Goal: Task Accomplishment & Management: Manage account settings

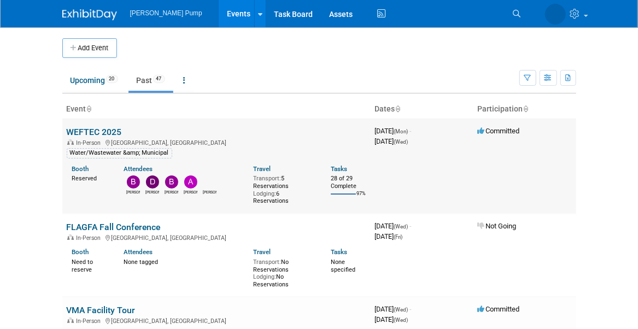
click at [97, 130] on link "WEFTEC 2025" at bounding box center [94, 132] width 55 height 10
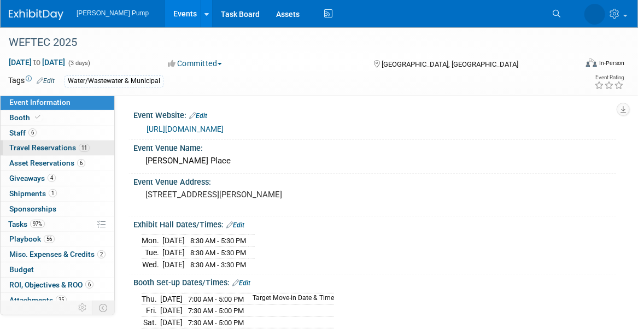
drag, startPoint x: 42, startPoint y: 146, endPoint x: 60, endPoint y: 148, distance: 18.7
click at [42, 146] on span "Travel Reservations 11" at bounding box center [49, 147] width 80 height 9
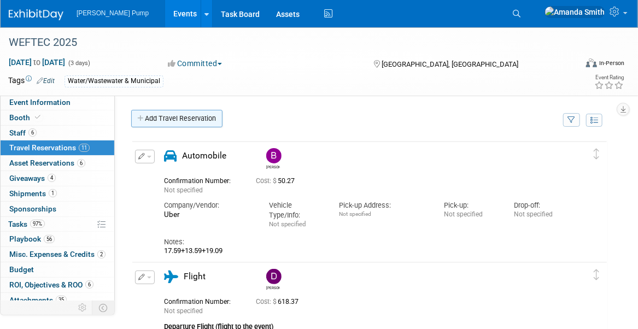
click at [165, 120] on link "Add Travel Reservation" at bounding box center [176, 118] width 91 height 17
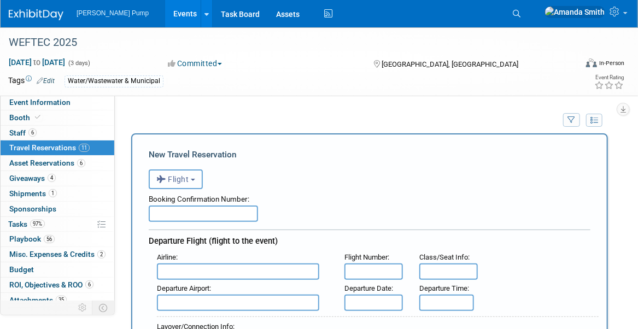
click at [170, 178] on span "Flight" at bounding box center [172, 179] width 33 height 9
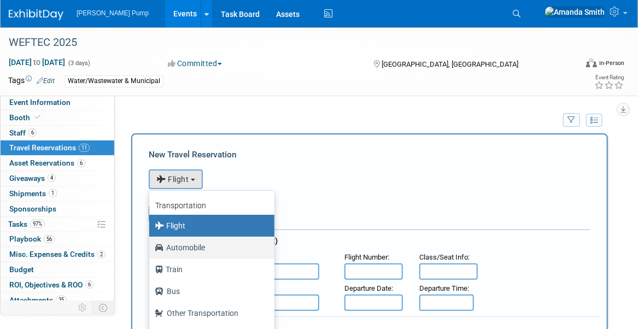
click at [177, 246] on label "Automobile" at bounding box center [209, 247] width 109 height 17
click at [151, 246] on input "Automobile" at bounding box center [147, 246] width 7 height 7
select select "4"
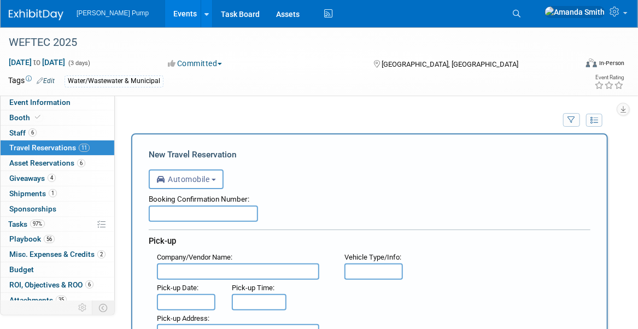
click at [181, 207] on input "text" at bounding box center [203, 213] width 109 height 16
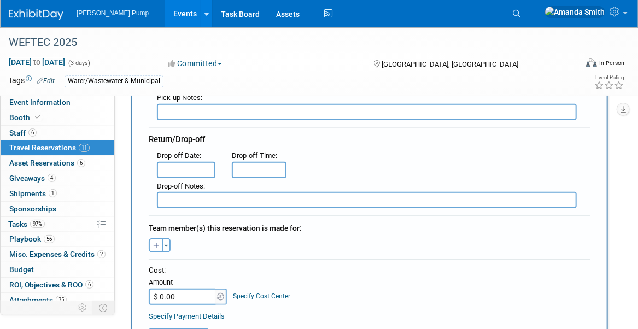
scroll to position [273, 0]
type input "(Parking)"
click at [167, 295] on input "$ 0.00" at bounding box center [183, 296] width 68 height 16
type input "$ 147.00"
click at [212, 259] on div at bounding box center [370, 261] width 442 height 5
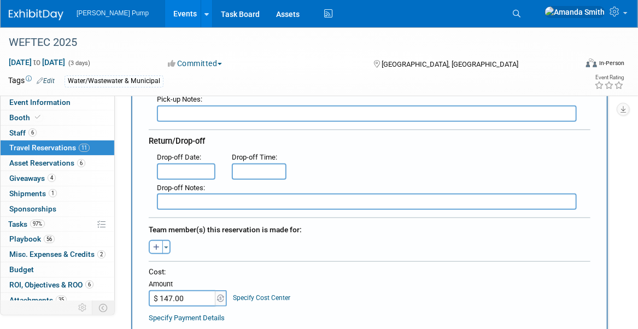
scroll to position [0, 0]
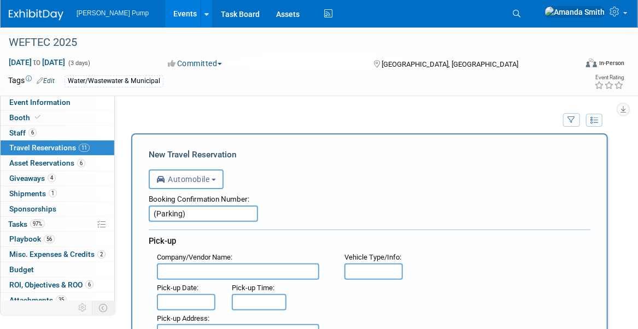
click at [156, 210] on input "(Parking)" at bounding box center [203, 213] width 109 height 16
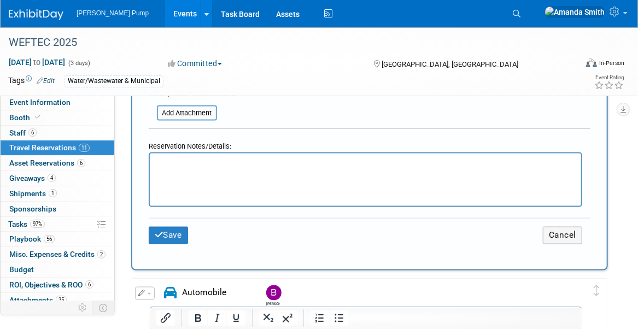
scroll to position [546, 0]
type input "(Mark - Parking)"
click at [179, 226] on button "Save" at bounding box center [168, 234] width 39 height 17
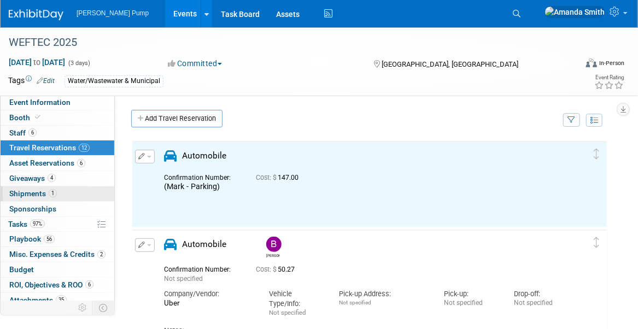
scroll to position [0, 0]
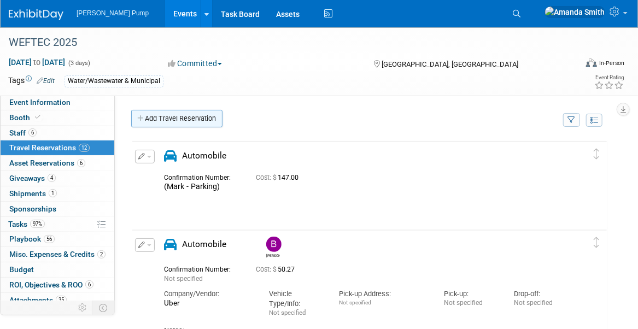
click at [177, 116] on link "Add Travel Reservation" at bounding box center [176, 118] width 91 height 17
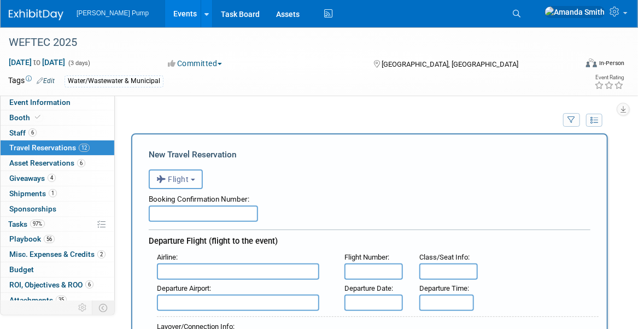
click at [168, 180] on span "Flight" at bounding box center [172, 179] width 33 height 9
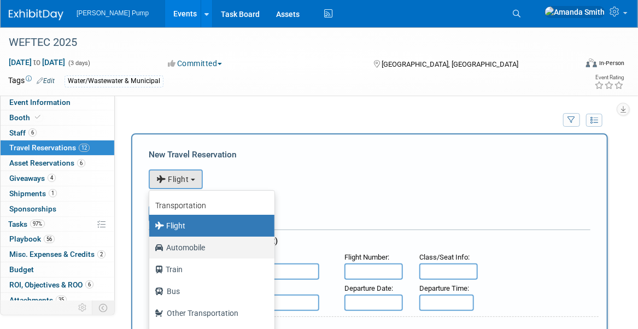
click at [178, 244] on label "Automobile" at bounding box center [209, 247] width 109 height 17
click at [151, 244] on input "Automobile" at bounding box center [147, 246] width 7 height 7
select select "4"
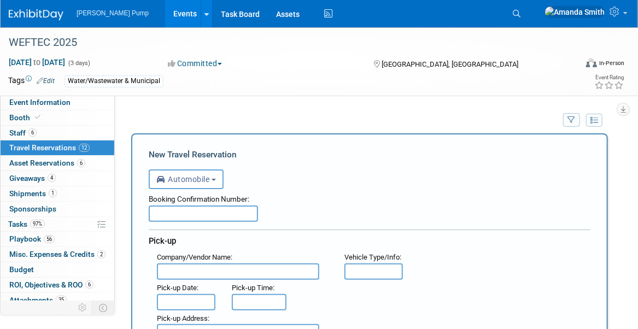
click at [184, 210] on input "text" at bounding box center [203, 213] width 109 height 16
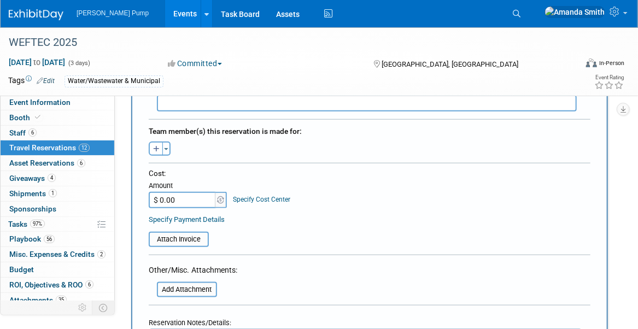
scroll to position [383, 0]
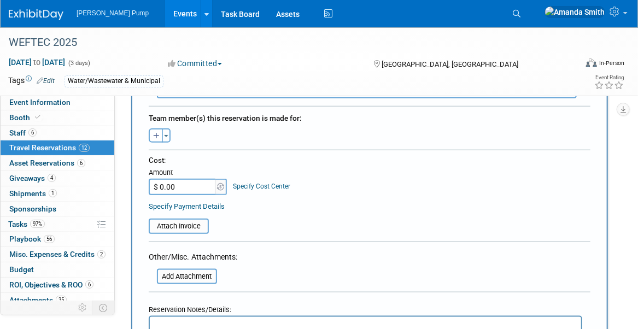
type input "(Mark - Toll)"
click at [175, 183] on input "$ 0.00" at bounding box center [183, 187] width 68 height 16
type input "$ 7.80"
click at [235, 209] on table "Attach Invoice" at bounding box center [370, 221] width 442 height 25
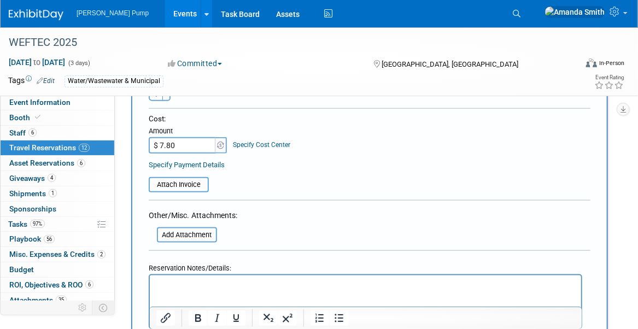
scroll to position [546, 0]
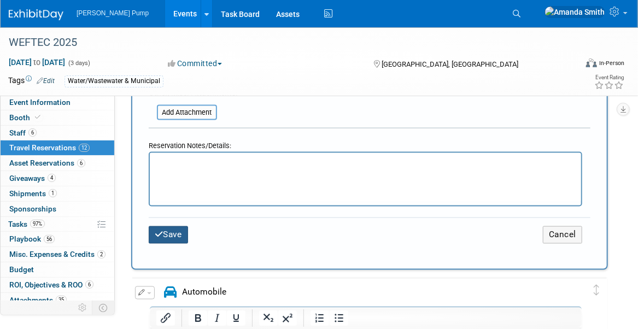
click at [178, 232] on button "Save" at bounding box center [168, 234] width 39 height 17
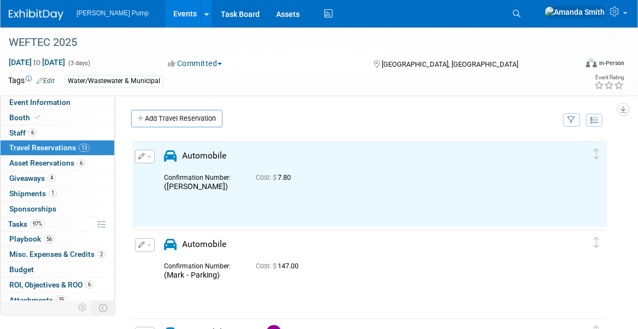
scroll to position [0, 0]
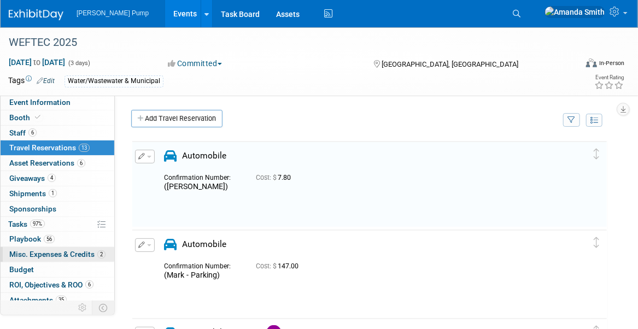
click at [42, 252] on span "Misc. Expenses & Credits 2" at bounding box center [57, 254] width 96 height 9
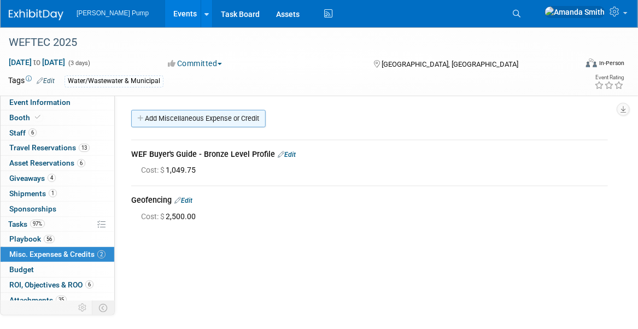
click at [202, 121] on link "Add Miscellaneous Expense or Credit" at bounding box center [198, 118] width 134 height 17
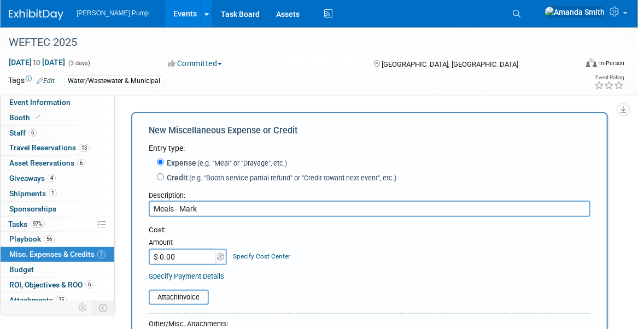
scroll to position [164, 0]
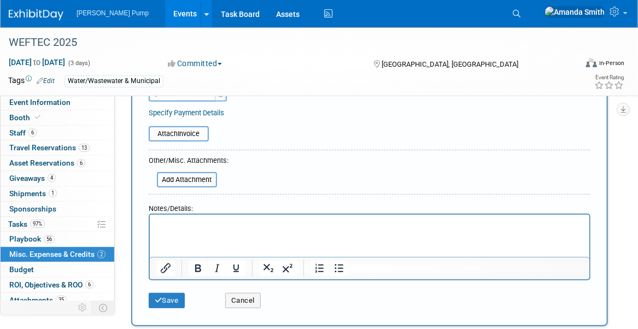
type input "Meals - Mark"
click at [222, 219] on p "Rich Text Area. Press ALT-0 for help." at bounding box center [369, 224] width 427 height 11
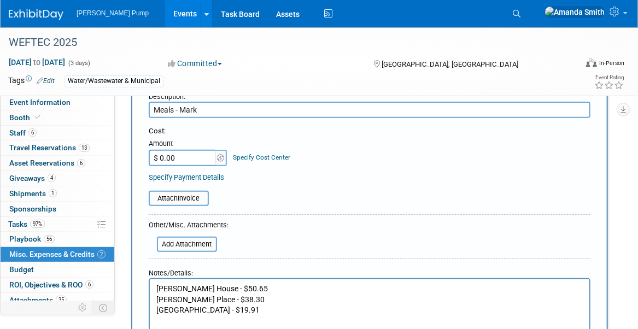
scroll to position [0, 0]
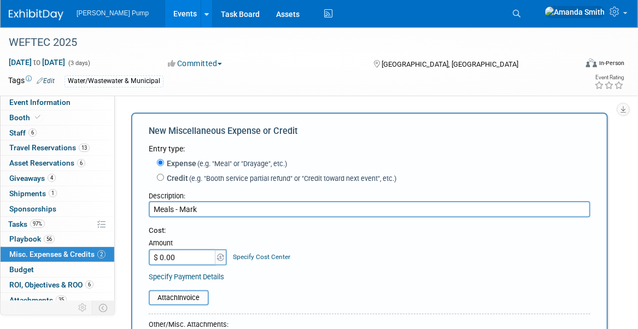
click at [184, 263] on input "$ 0.00" at bounding box center [183, 257] width 68 height 16
type input "$ 108.86"
click at [295, 270] on div "Cost: Amount $ 108.86 Specify Cost Center Cost Center -- Not Specified --" at bounding box center [370, 254] width 442 height 56
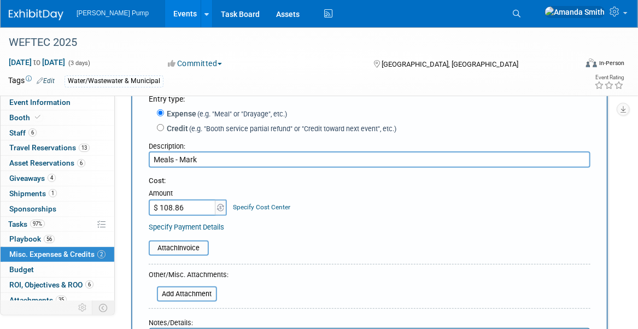
scroll to position [164, 0]
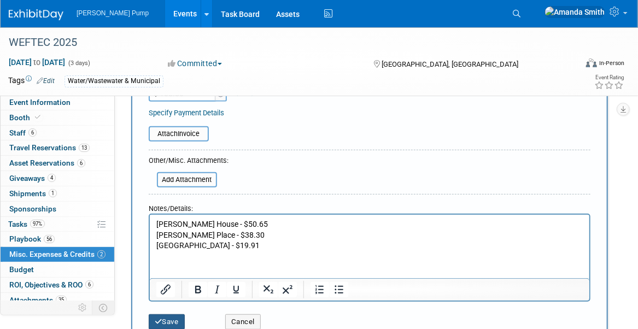
click at [155, 321] on icon "submit" at bounding box center [159, 321] width 8 height 7
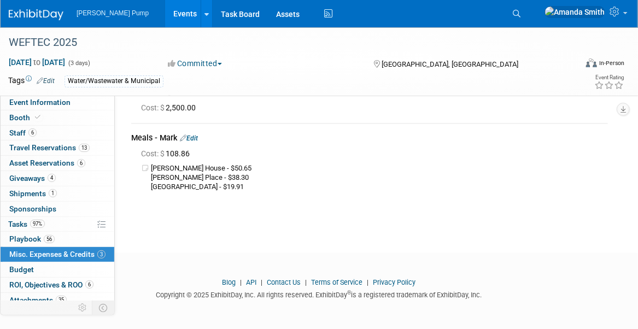
scroll to position [0, 0]
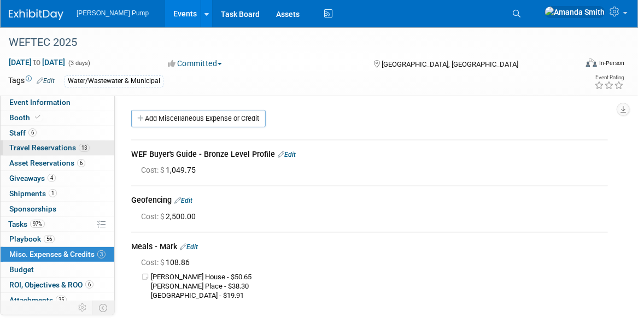
click at [33, 143] on span "Travel Reservations 13" at bounding box center [49, 147] width 80 height 9
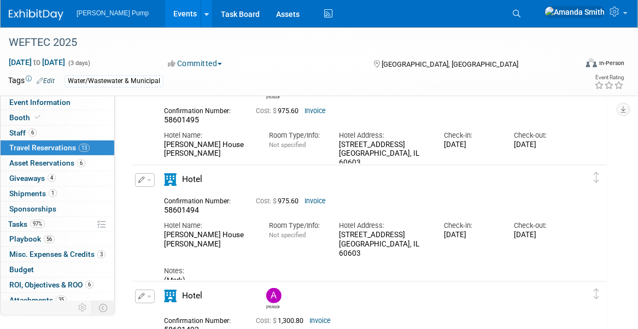
scroll to position [1694, 0]
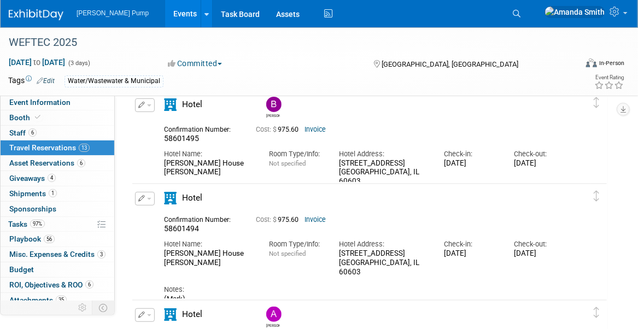
click at [139, 199] on icon "button" at bounding box center [141, 198] width 7 height 7
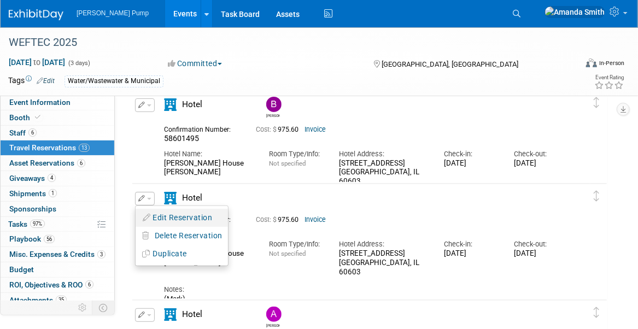
click at [186, 215] on button "Edit Reservation" at bounding box center [182, 218] width 92 height 16
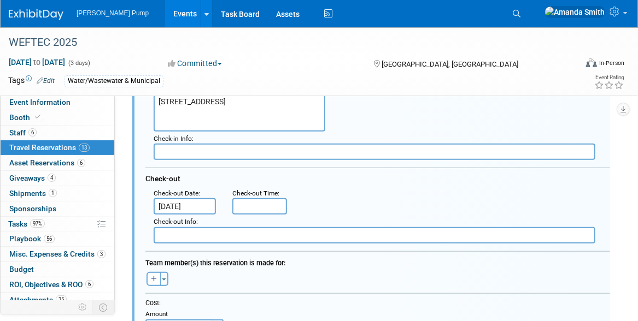
scroll to position [2026, 0]
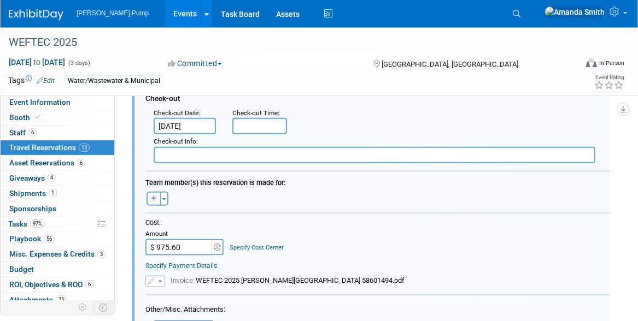
click at [185, 245] on input "$ 975.60" at bounding box center [179, 247] width 68 height 16
type input "$ 1,034.30"
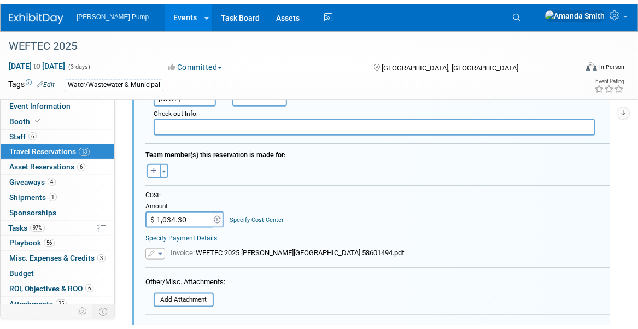
scroll to position [2190, 0]
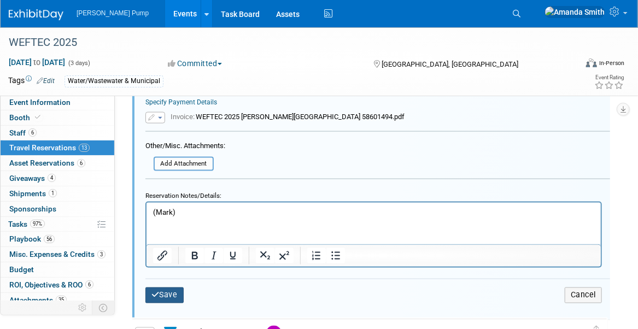
click at [160, 287] on button "Save" at bounding box center [164, 295] width 38 height 16
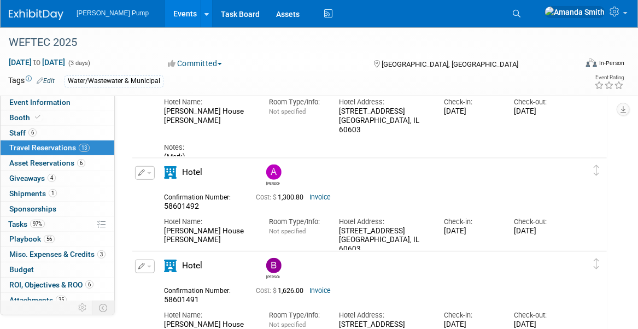
scroll to position [1808, 0]
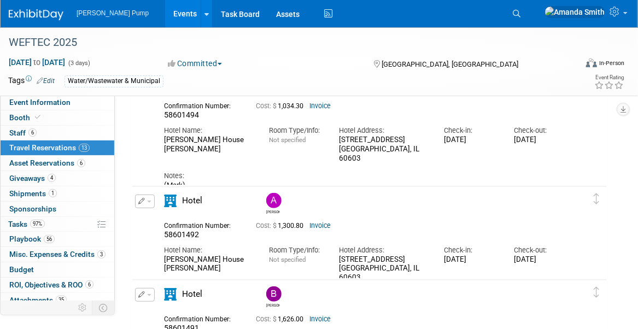
click at [137, 198] on button "button" at bounding box center [145, 202] width 20 height 14
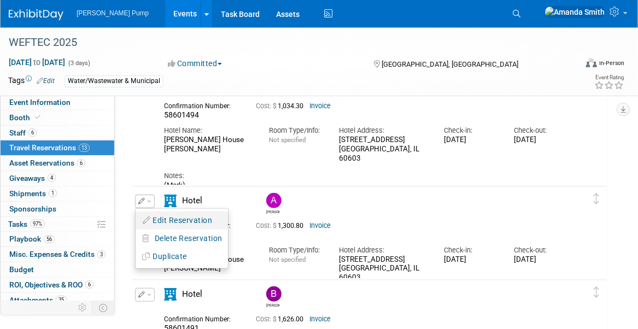
click at [164, 220] on button "Edit Reservation" at bounding box center [182, 221] width 92 height 16
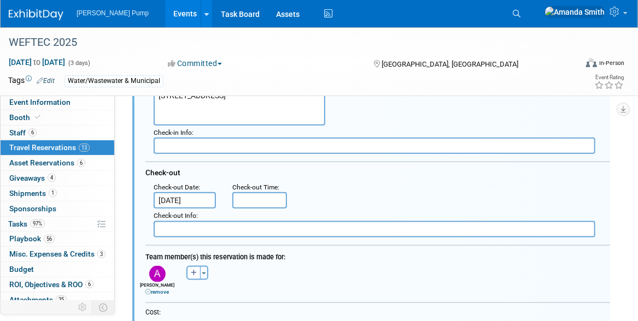
scroll to position [2143, 0]
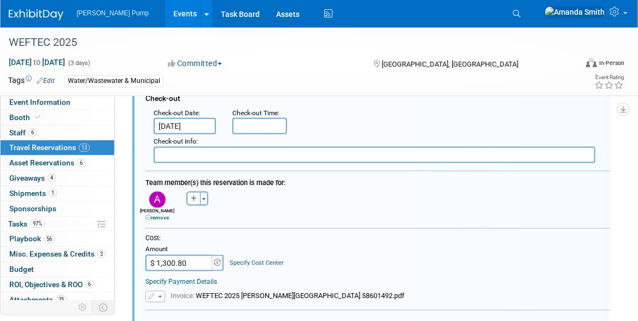
click at [191, 256] on input "$ 1,300.80" at bounding box center [179, 263] width 68 height 16
type input "$ 1,438.47"
click at [357, 245] on div "Cost: Amount $ 1,438.47 Specify Cost Center Cost Center -- Not Specified --" at bounding box center [377, 252] width 464 height 37
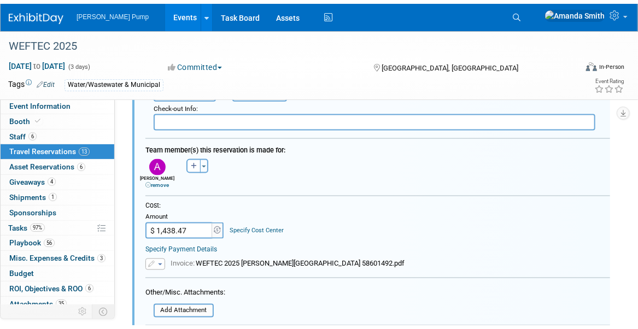
scroll to position [2307, 0]
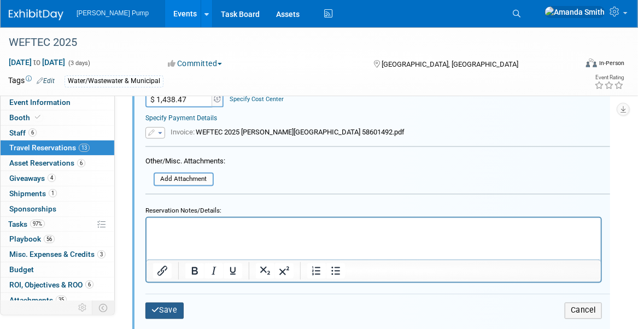
click at [165, 304] on button "Save" at bounding box center [164, 311] width 38 height 16
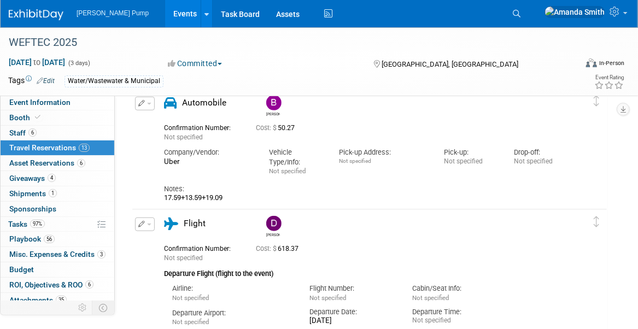
scroll to position [0, 0]
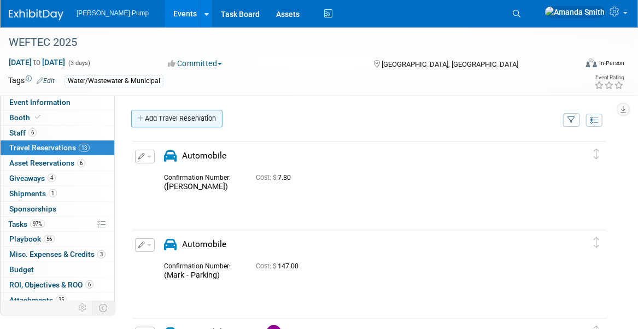
click at [174, 116] on link "Add Travel Reservation" at bounding box center [176, 118] width 91 height 17
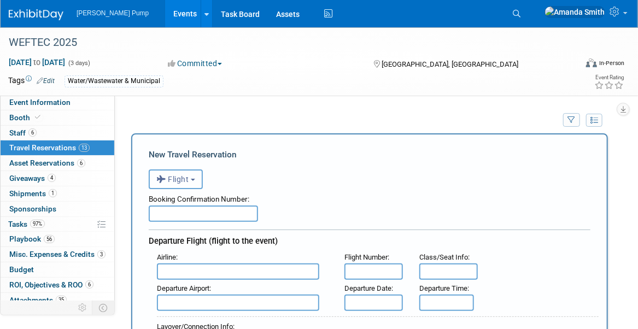
click at [161, 181] on icon "button" at bounding box center [162, 179] width 12 height 14
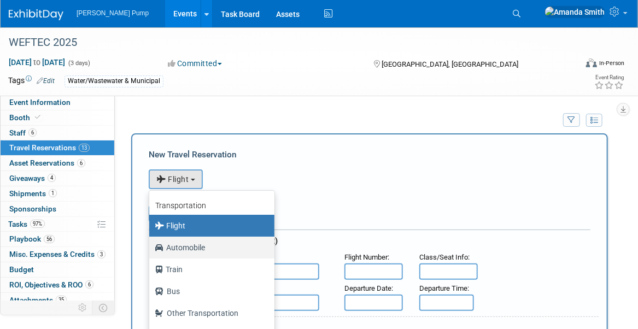
click at [185, 249] on label "Automobile" at bounding box center [209, 247] width 109 height 17
click at [151, 249] on input "Automobile" at bounding box center [147, 246] width 7 height 7
select select "4"
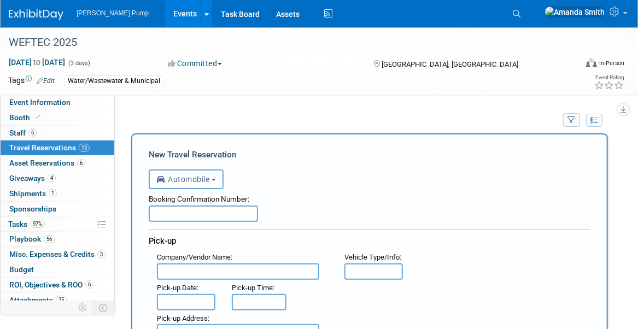
click at [174, 214] on input "text" at bounding box center [203, 213] width 109 height 16
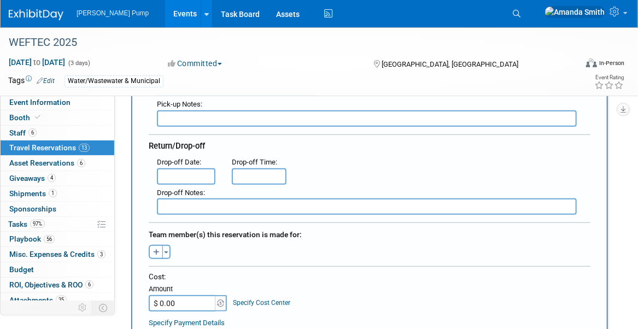
scroll to position [273, 0]
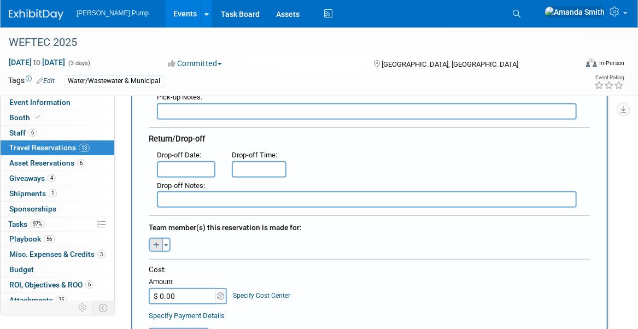
type input "(Rideshare)"
click at [152, 240] on button "button" at bounding box center [156, 245] width 14 height 14
select select
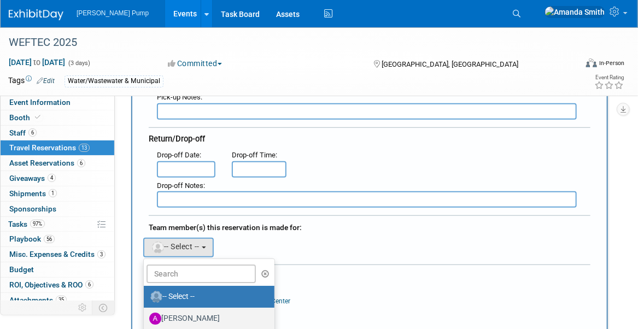
click at [184, 310] on label "Allan Curry" at bounding box center [206, 318] width 114 height 17
click at [145, 314] on input "Allan Curry" at bounding box center [141, 317] width 7 height 7
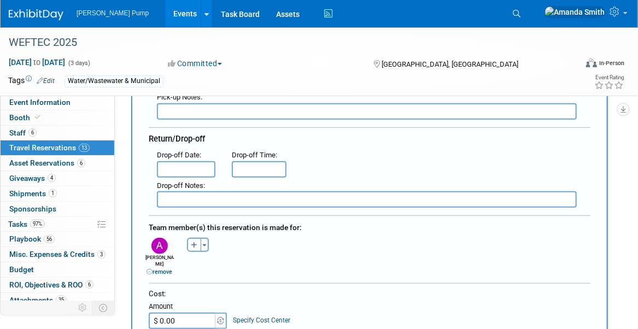
click at [302, 248] on div "Allan remove Amanda (me) remove Bobby remove" at bounding box center [369, 256] width 458 height 42
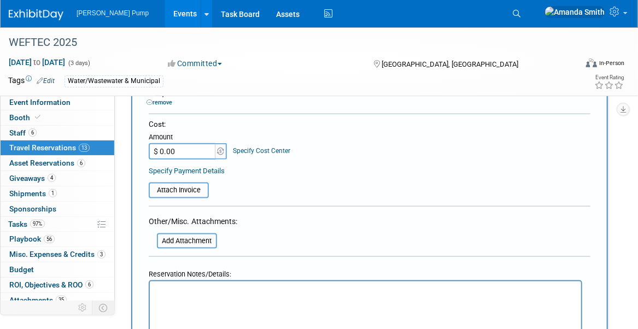
scroll to position [492, 0]
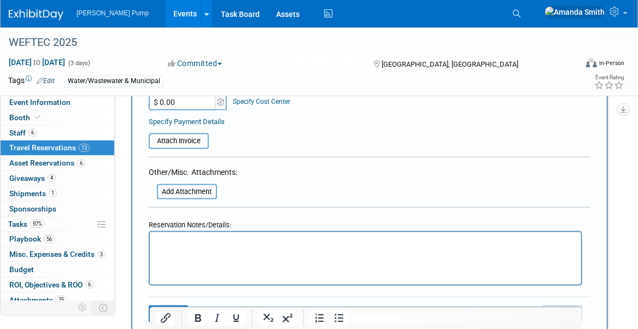
click at [225, 238] on p "Rich Text Area. Press ALT-0 for help." at bounding box center [365, 242] width 419 height 11
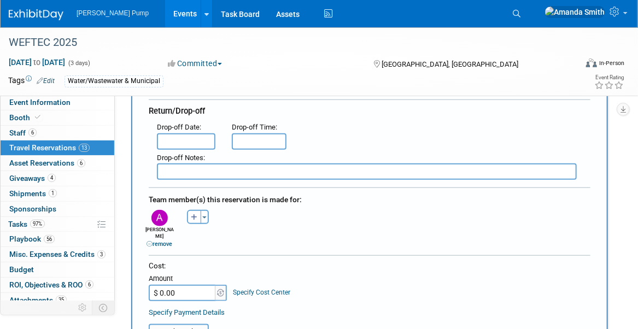
scroll to position [273, 0]
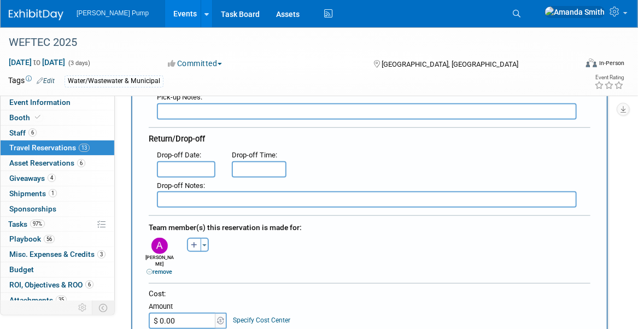
click at [174, 313] on input "$ 0.00" at bounding box center [183, 321] width 68 height 16
type input "$ 244.61"
click at [350, 295] on div "Cost: Amount $ 244.61 Specify Cost Center Cost Center -- Not Specified --" at bounding box center [370, 309] width 442 height 40
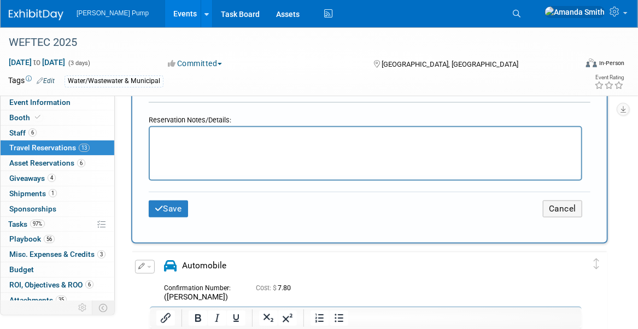
scroll to position [601, 0]
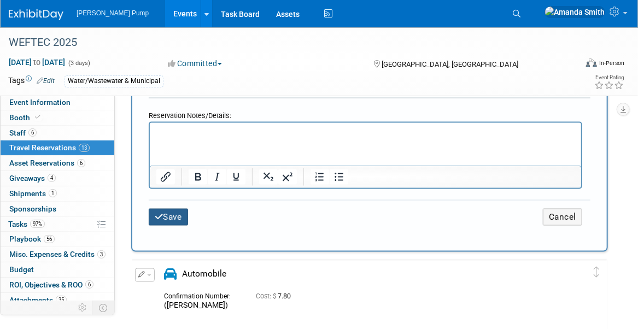
click at [161, 213] on icon "submit" at bounding box center [159, 217] width 9 height 8
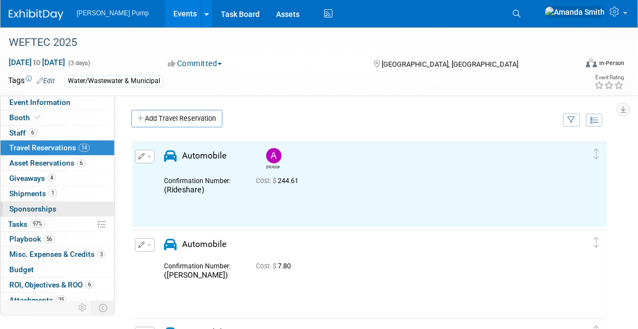
scroll to position [0, 0]
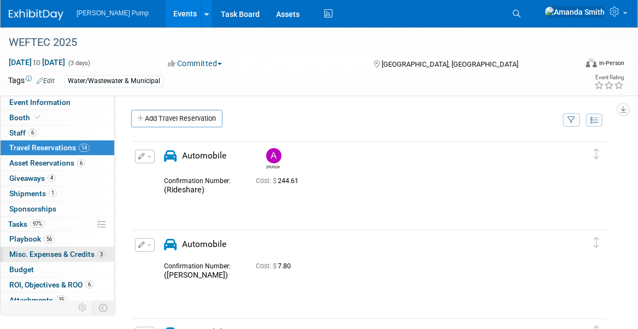
click at [33, 254] on span "Misc. Expenses & Credits 3" at bounding box center [57, 254] width 96 height 9
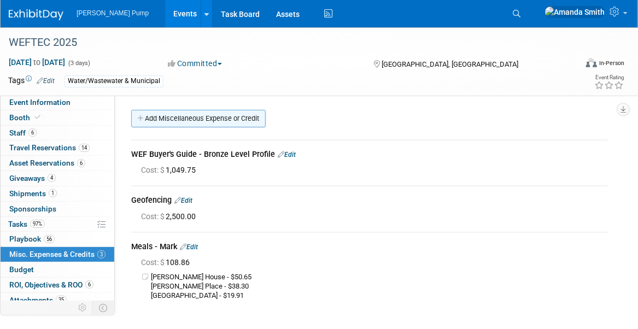
click at [166, 117] on link "Add Miscellaneous Expense or Credit" at bounding box center [198, 118] width 134 height 17
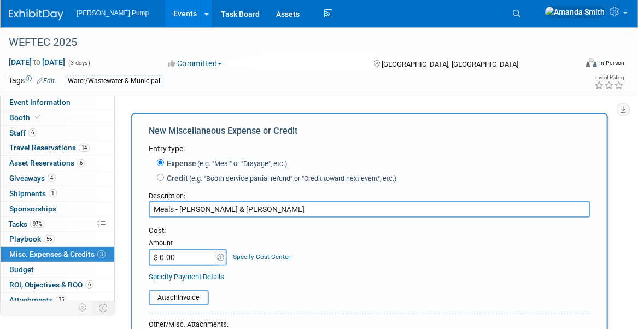
type input "Meals - Allan & Brian"
click at [181, 255] on input "$ 0.00" at bounding box center [183, 257] width 68 height 16
type input "$ 807.42"
click at [250, 301] on table "Attach Invoice" at bounding box center [370, 297] width 442 height 15
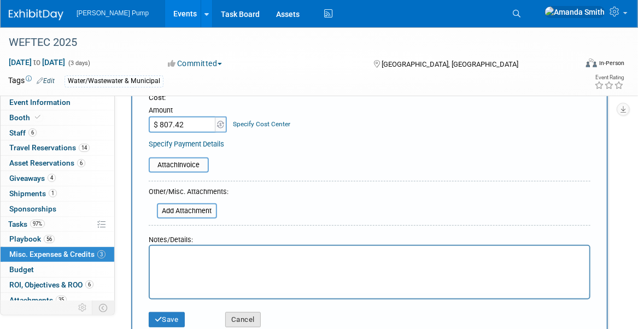
scroll to position [164, 0]
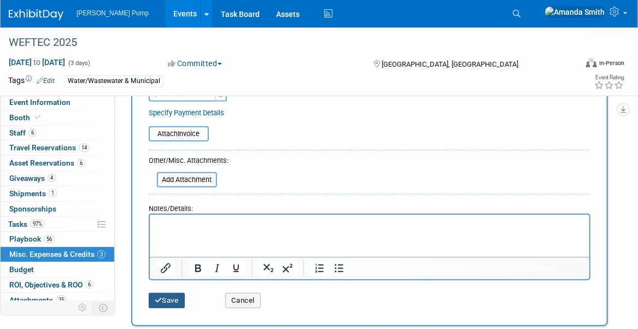
click at [175, 300] on button "Save" at bounding box center [167, 300] width 36 height 15
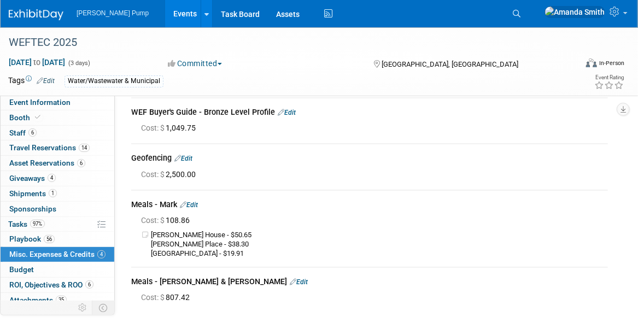
scroll to position [0, 0]
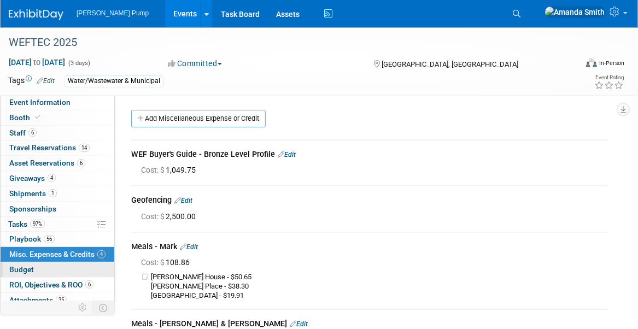
click at [27, 267] on span "Budget" at bounding box center [21, 269] width 25 height 9
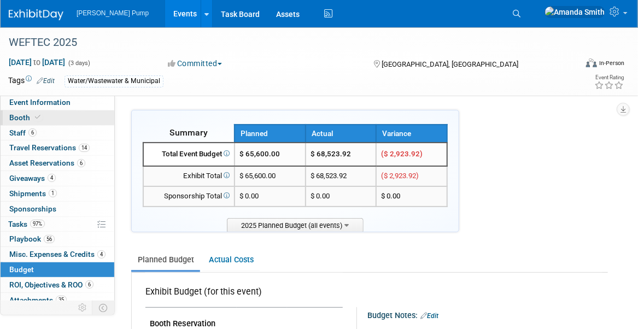
click at [20, 115] on span "Booth" at bounding box center [25, 117] width 33 height 9
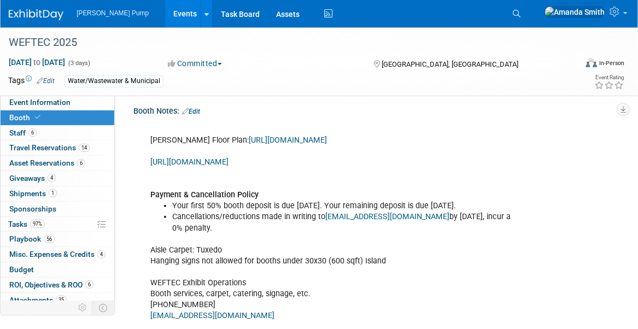
scroll to position [109, 0]
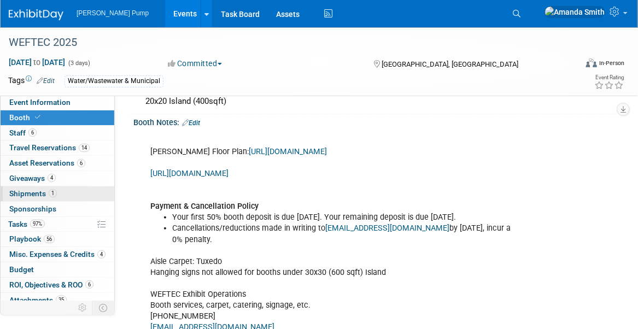
click at [33, 189] on span "Shipments 1" at bounding box center [33, 193] width 48 height 9
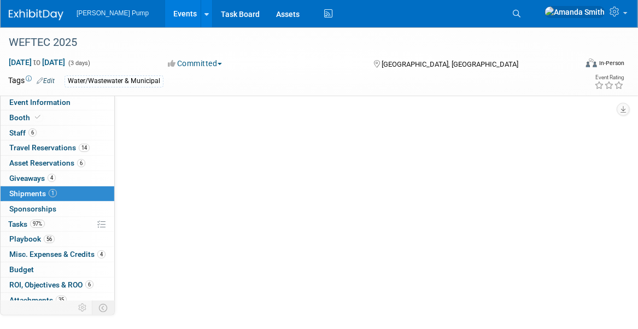
scroll to position [0, 0]
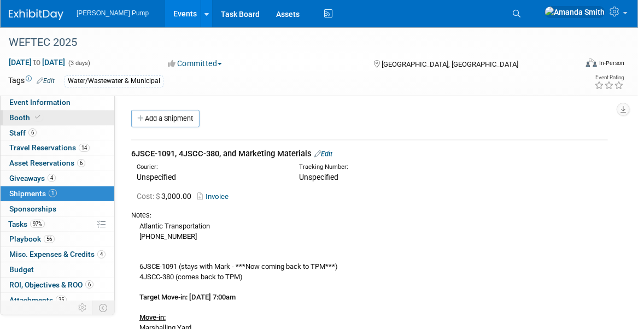
click at [18, 117] on span "Booth" at bounding box center [25, 117] width 33 height 9
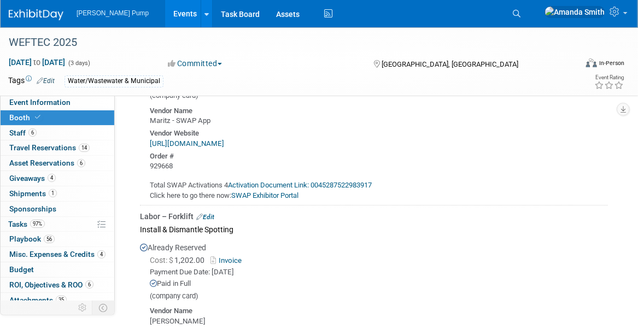
scroll to position [1530, 0]
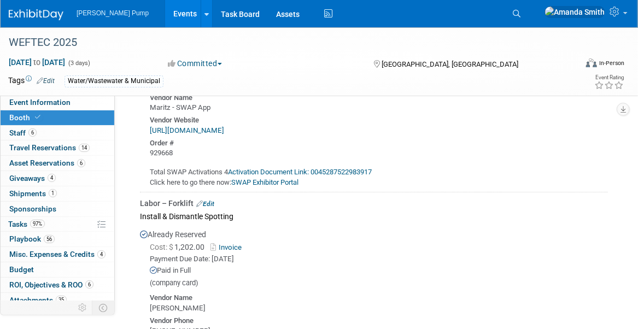
click at [167, 16] on link "Events" at bounding box center [185, 13] width 40 height 27
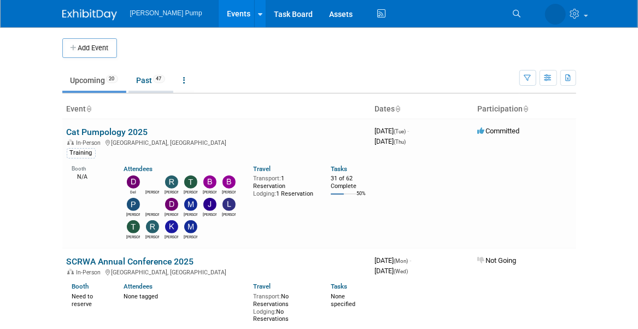
click at [142, 74] on link "Past 47" at bounding box center [150, 80] width 45 height 21
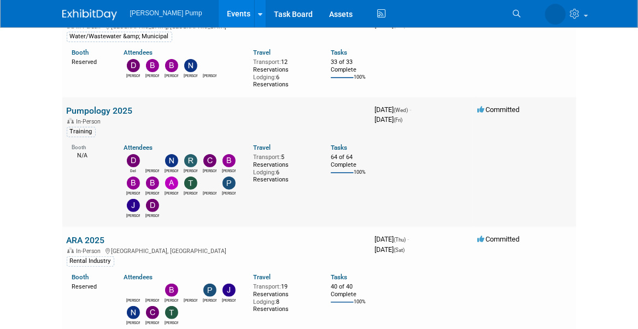
scroll to position [1694, 0]
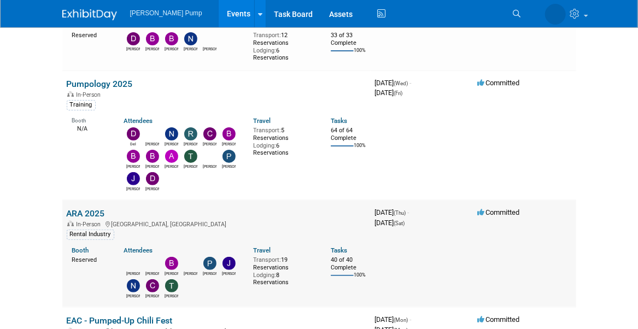
click at [101, 208] on link "ARA 2025" at bounding box center [86, 213] width 38 height 10
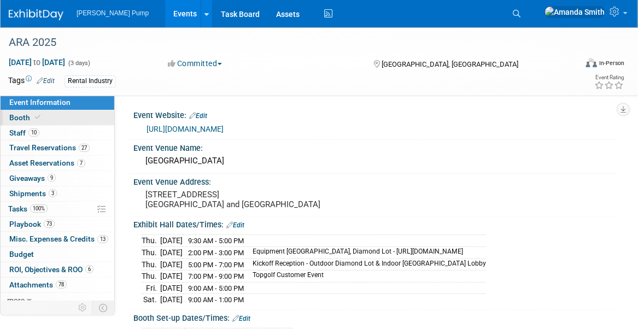
click at [33, 115] on span at bounding box center [38, 117] width 10 height 8
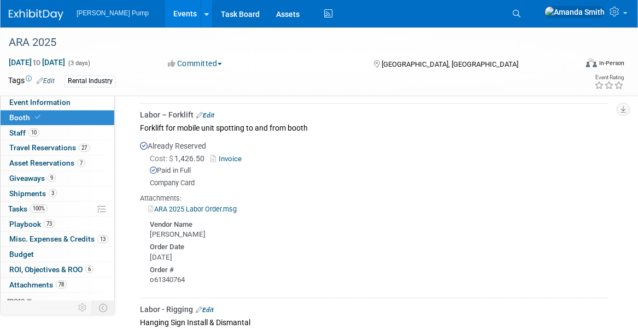
scroll to position [1639, 0]
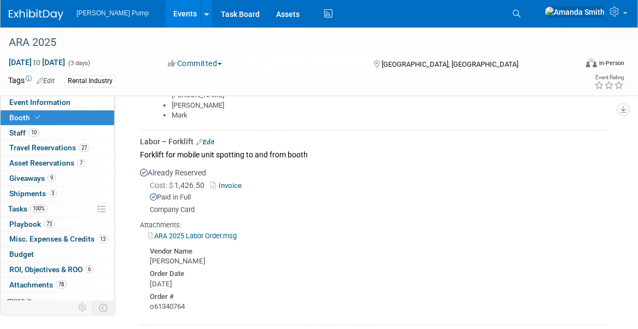
click at [239, 181] on link "Invoice" at bounding box center [228, 185] width 36 height 8
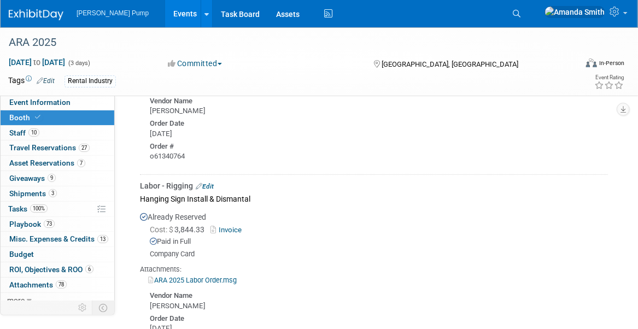
scroll to position [1803, 0]
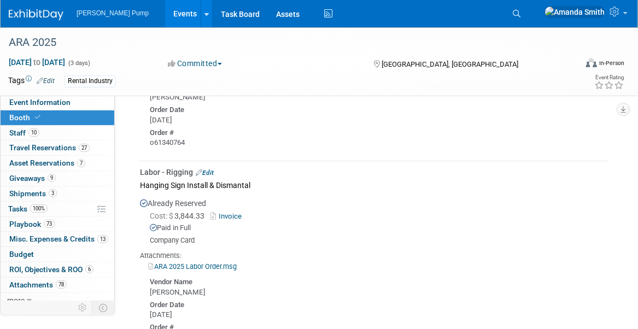
click at [238, 212] on link "Invoice" at bounding box center [228, 216] width 36 height 8
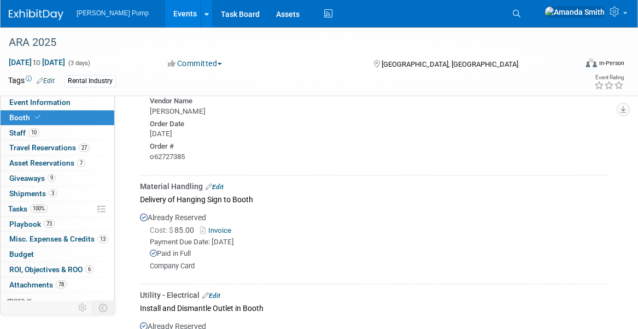
scroll to position [2459, 0]
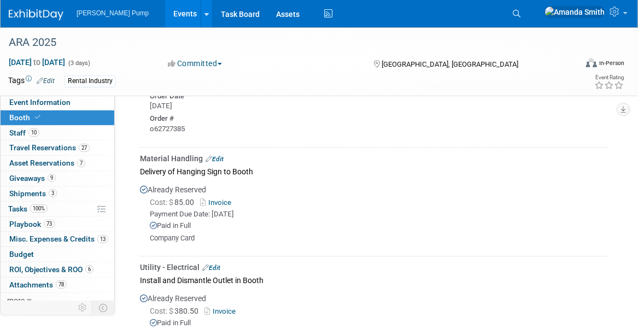
click at [215, 199] on link "Invoice" at bounding box center [218, 203] width 36 height 8
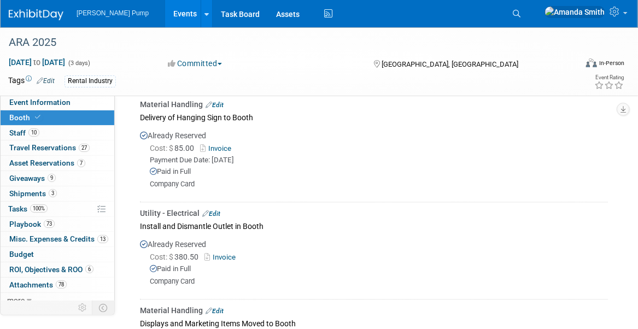
scroll to position [2514, 0]
click at [229, 253] on link "Invoice" at bounding box center [222, 257] width 36 height 8
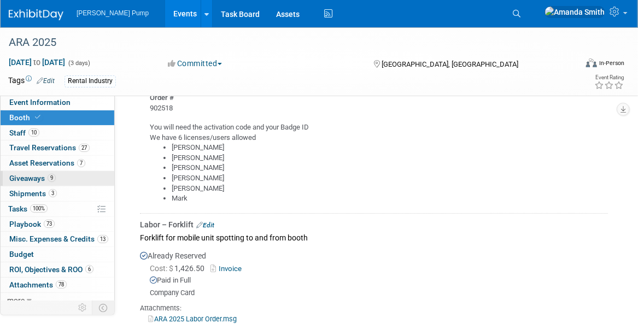
scroll to position [1530, 0]
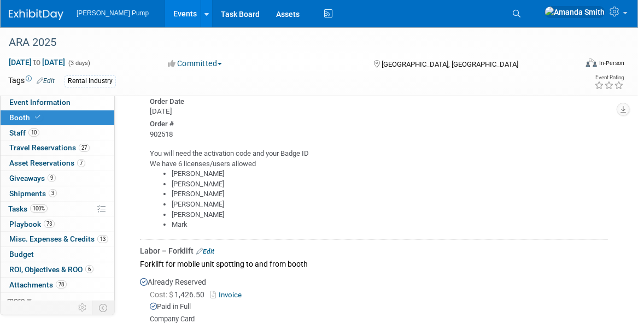
click at [165, 14] on link "Events" at bounding box center [185, 13] width 40 height 27
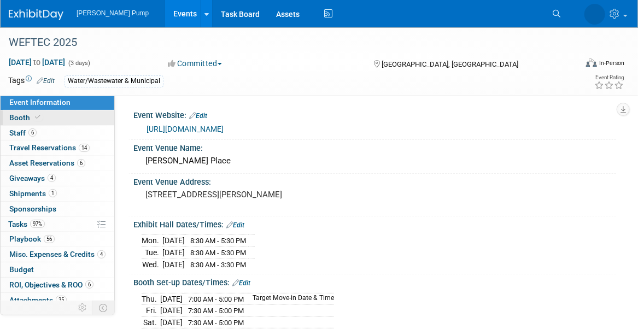
click at [70, 120] on link "Booth" at bounding box center [58, 117] width 114 height 15
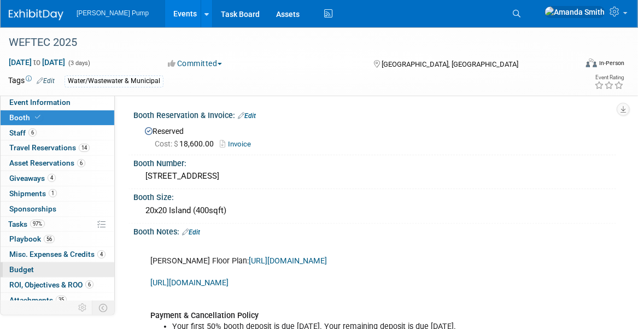
click at [25, 272] on link "Budget" at bounding box center [58, 269] width 114 height 15
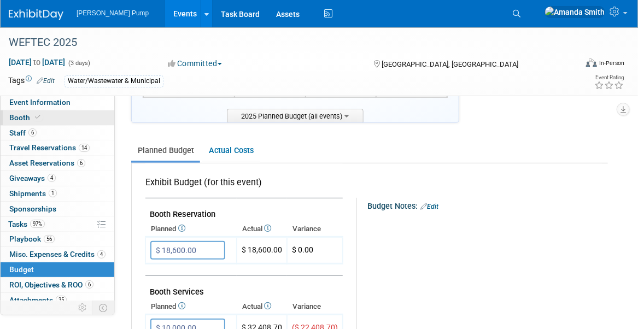
click at [20, 116] on span "Booth" at bounding box center [25, 117] width 33 height 9
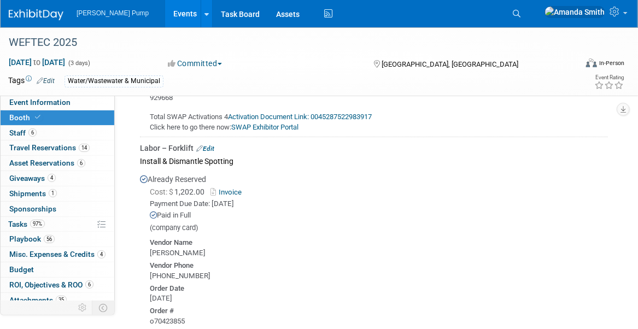
scroll to position [1585, 0]
click at [207, 153] on link "Edit" at bounding box center [205, 149] width 18 height 8
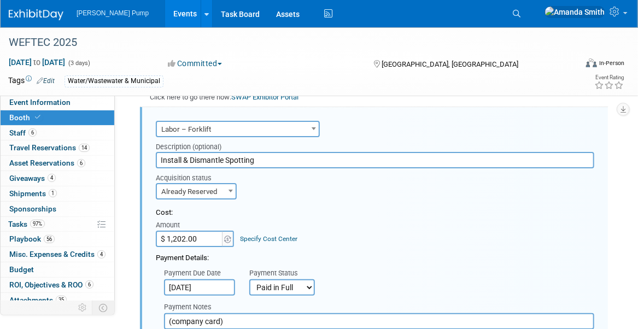
scroll to position [0, 0]
click at [157, 168] on input "Install & Dismantle Spotting" at bounding box center [375, 160] width 438 height 16
type input "(Estimate) Install & Dismantle Spotting $1202.00"
click at [214, 247] on input "$ 1,202.00" at bounding box center [190, 239] width 68 height 16
type input "$ 0.00"
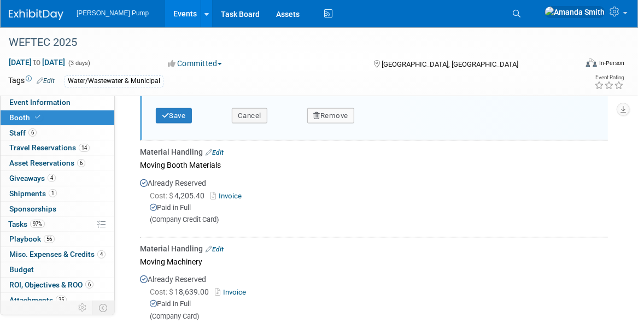
scroll to position [2216, 0]
click at [172, 121] on div "Save" at bounding box center [186, 111] width 76 height 22
click at [174, 122] on button "Save" at bounding box center [174, 114] width 36 height 15
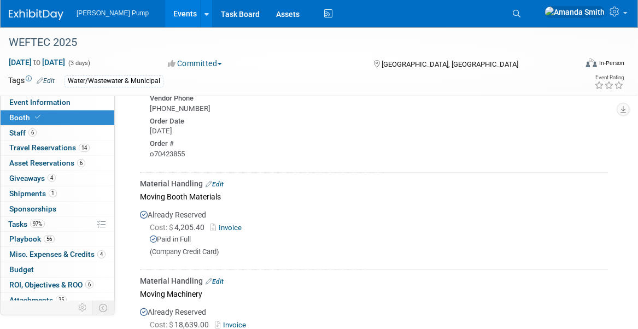
scroll to position [1780, 0]
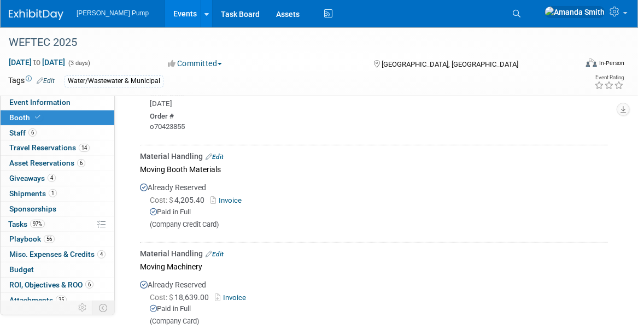
drag, startPoint x: 161, startPoint y: 11, endPoint x: 165, endPoint y: 21, distance: 10.3
click at [165, 11] on link "Events" at bounding box center [185, 13] width 40 height 27
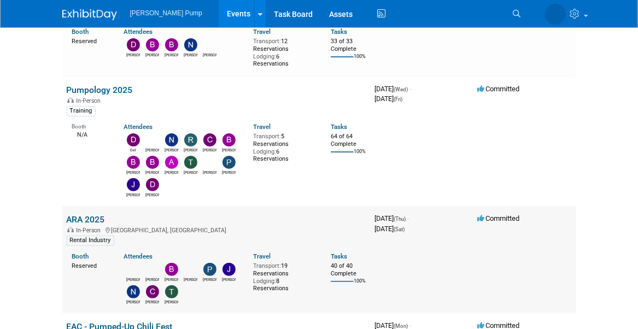
scroll to position [1694, 0]
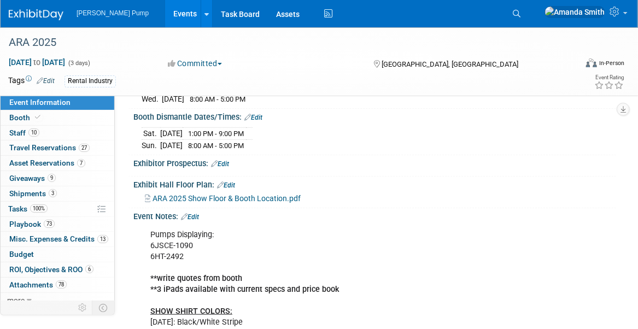
scroll to position [273, 0]
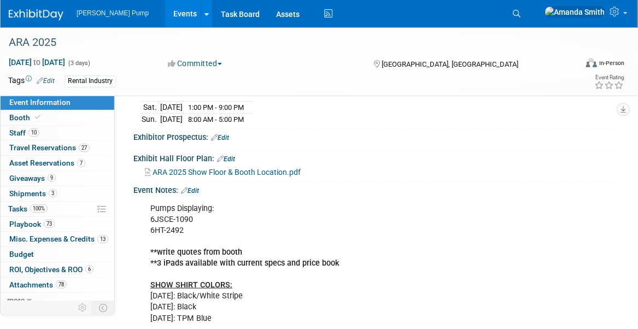
click at [165, 10] on link "Events" at bounding box center [185, 13] width 40 height 27
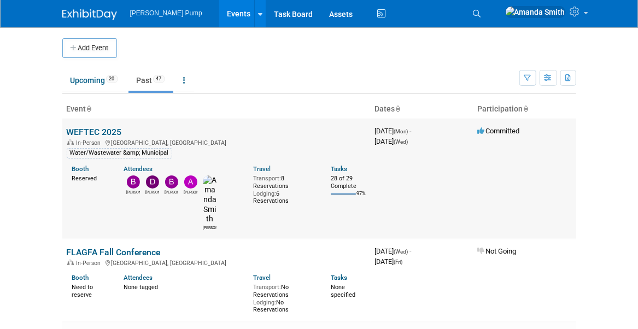
click at [108, 133] on link "WEFTEC 2025" at bounding box center [94, 132] width 55 height 10
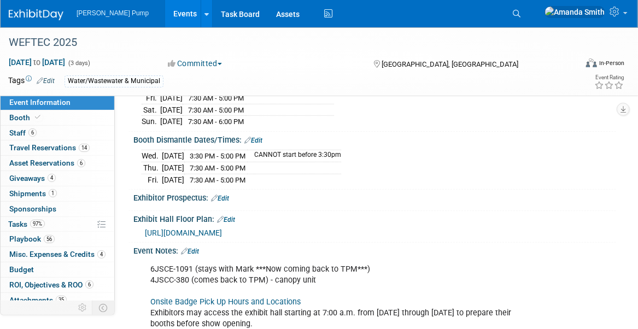
scroll to position [219, 0]
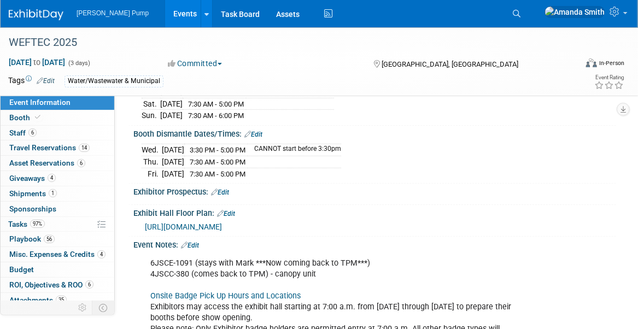
click at [165, 14] on link "Events" at bounding box center [185, 13] width 40 height 27
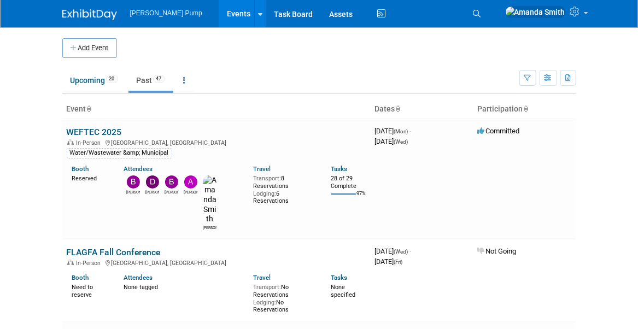
click at [360, 57] on td at bounding box center [334, 48] width 435 height 20
